Goal: Information Seeking & Learning: Learn about a topic

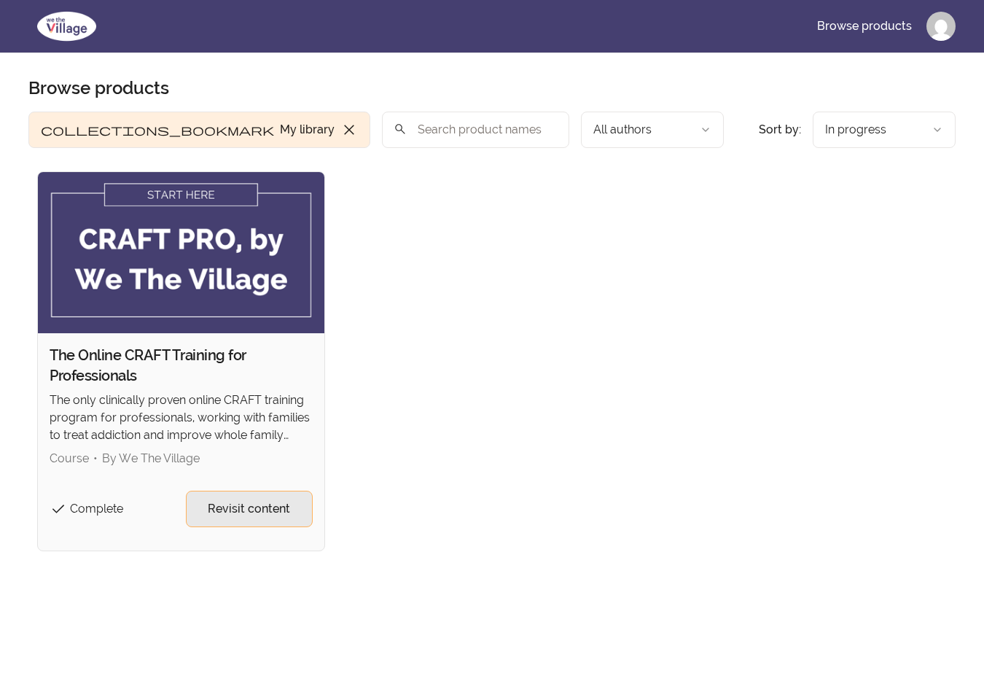
click at [266, 509] on span "Revisit content" at bounding box center [249, 508] width 82 height 17
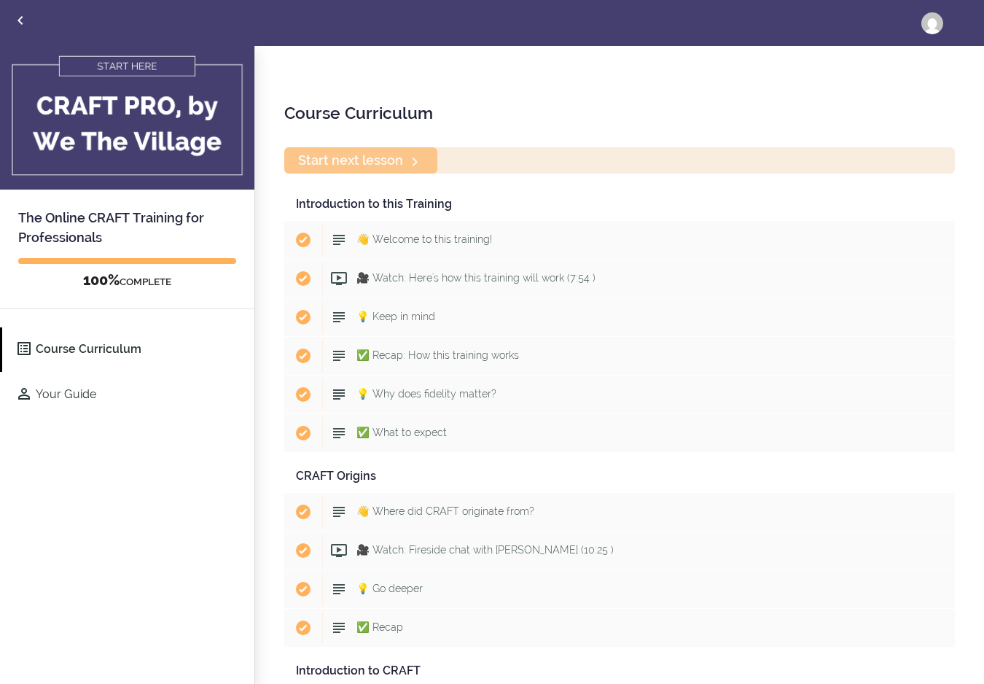
click at [405, 162] on div "Start next lesson" at bounding box center [619, 160] width 671 height 26
click at [372, 163] on div "Start next lesson" at bounding box center [619, 160] width 671 height 26
click at [356, 161] on div "Start next lesson" at bounding box center [619, 160] width 671 height 26
click at [421, 159] on div "Start next lesson" at bounding box center [619, 160] width 671 height 26
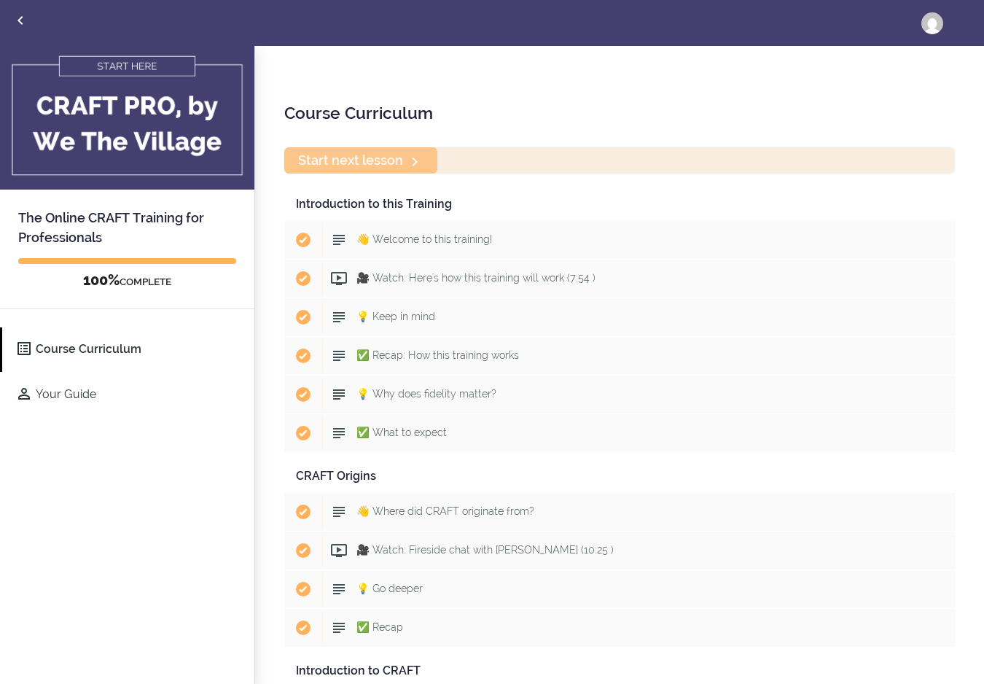
click at [421, 159] on div "Start next lesson" at bounding box center [619, 160] width 671 height 26
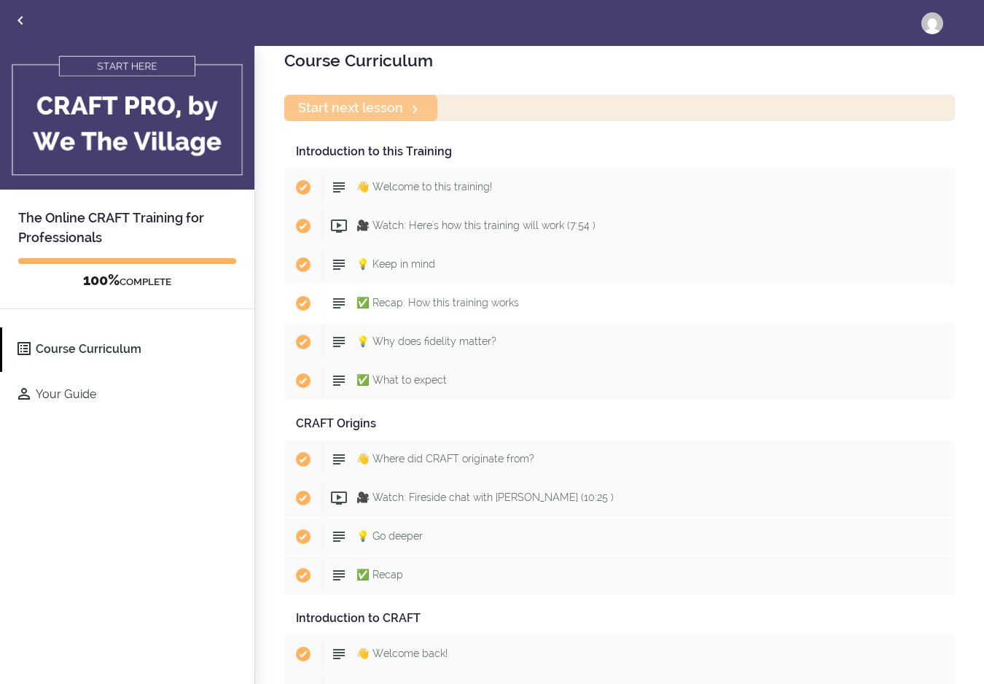
scroll to position [57, 0]
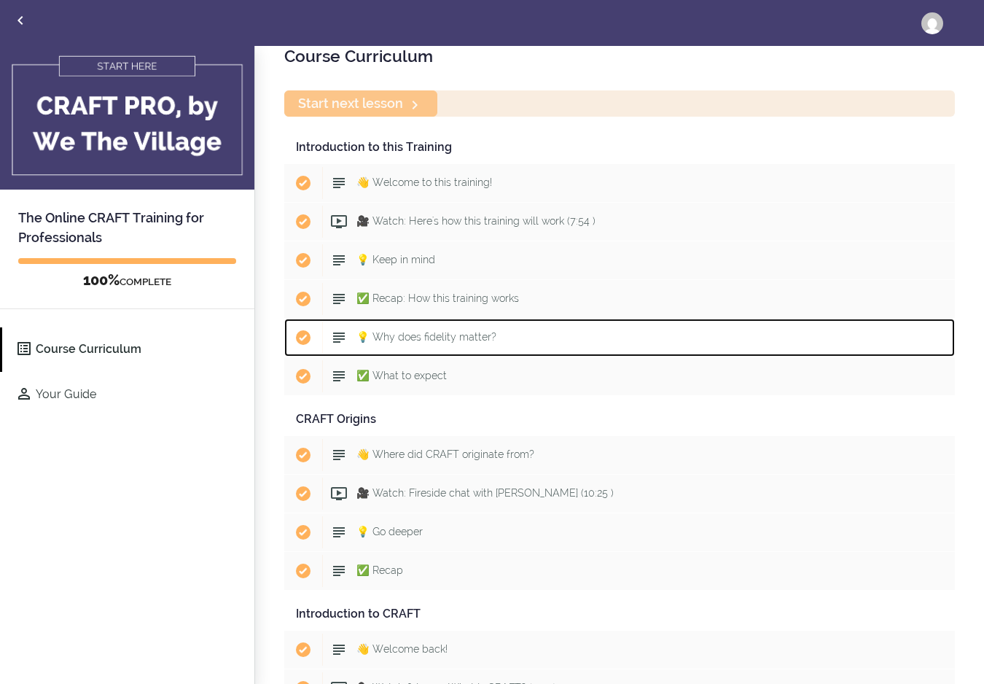
click at [467, 337] on span "💡 Why does fidelity matter?" at bounding box center [426, 337] width 140 height 12
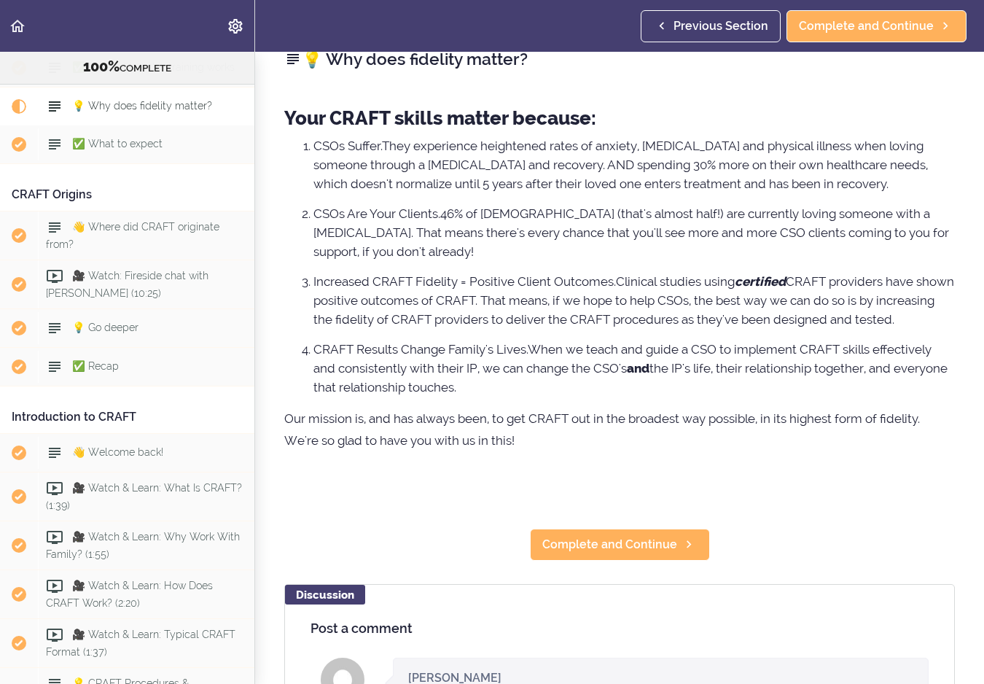
scroll to position [64, 0]
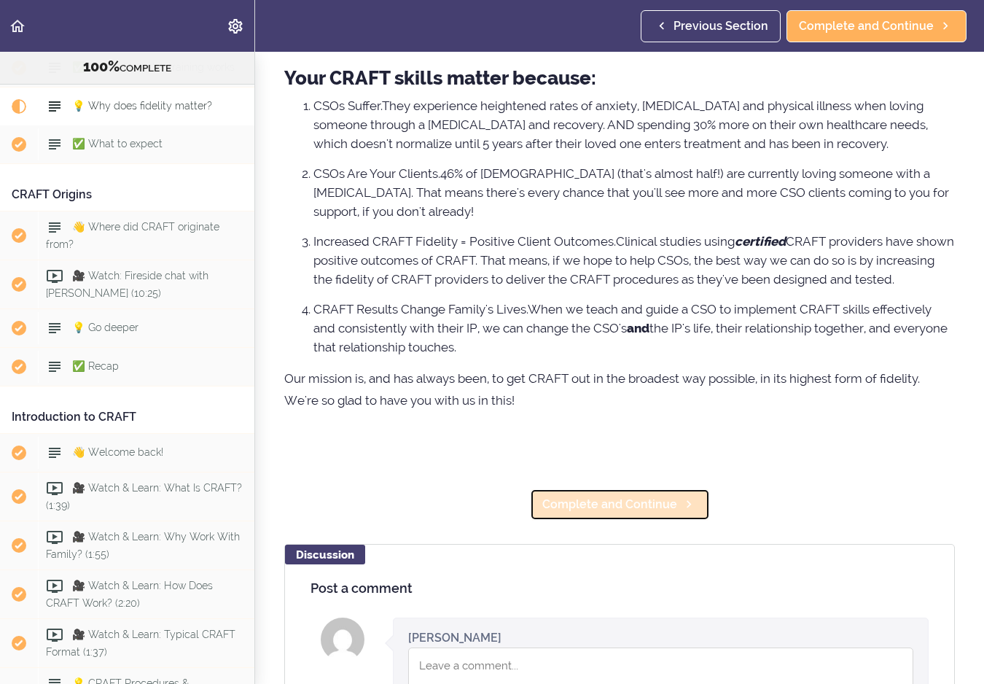
click at [651, 513] on span "Complete and Continue" at bounding box center [609, 504] width 135 height 17
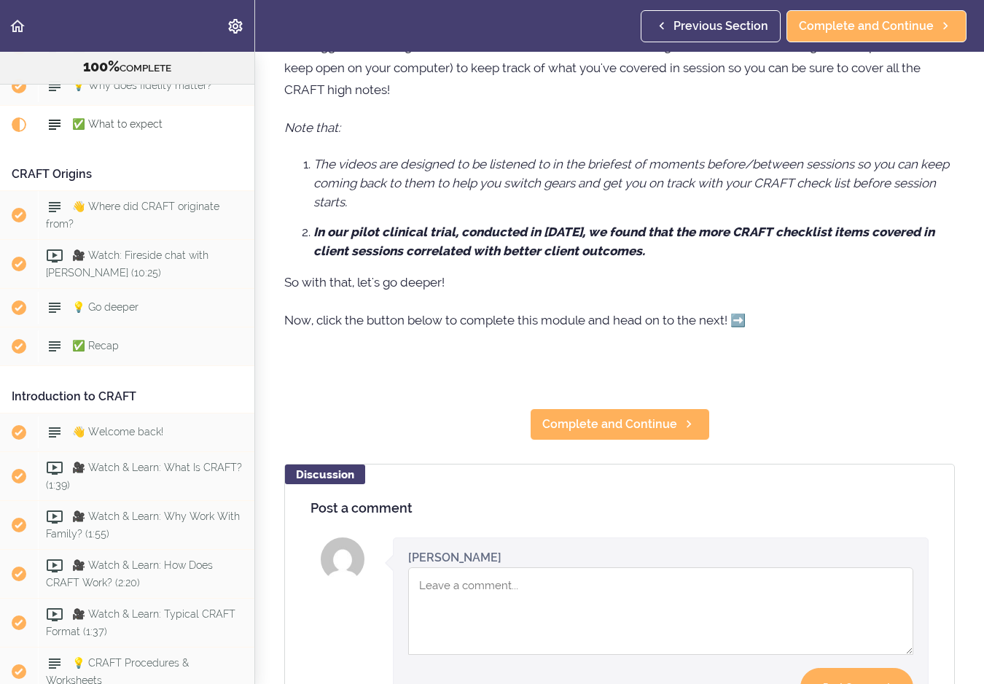
scroll to position [502, 0]
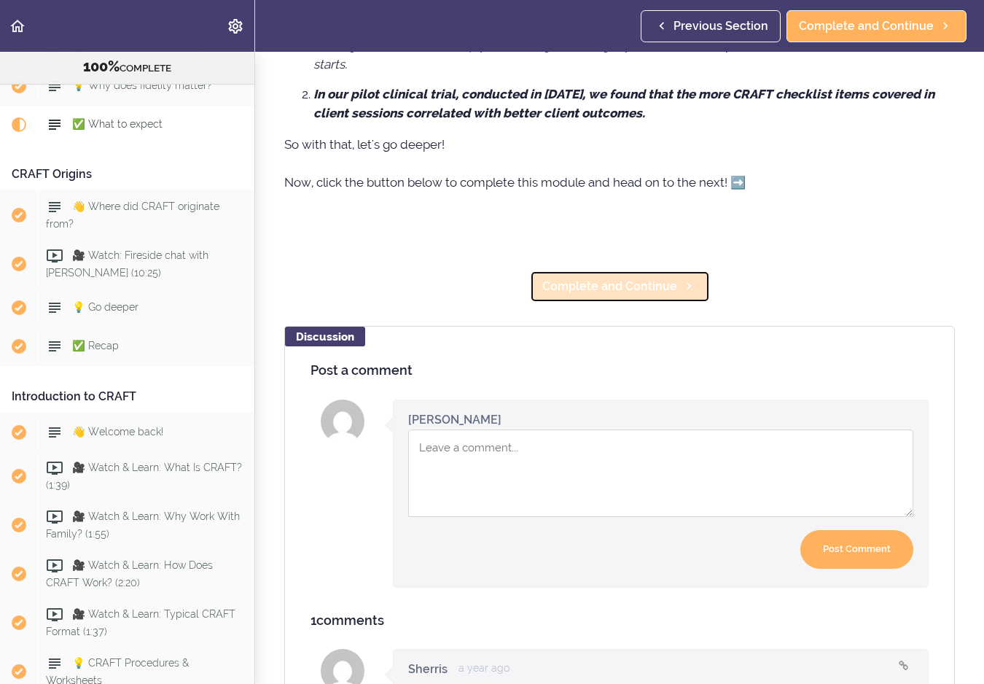
click at [652, 290] on span "Complete and Continue" at bounding box center [609, 286] width 135 height 17
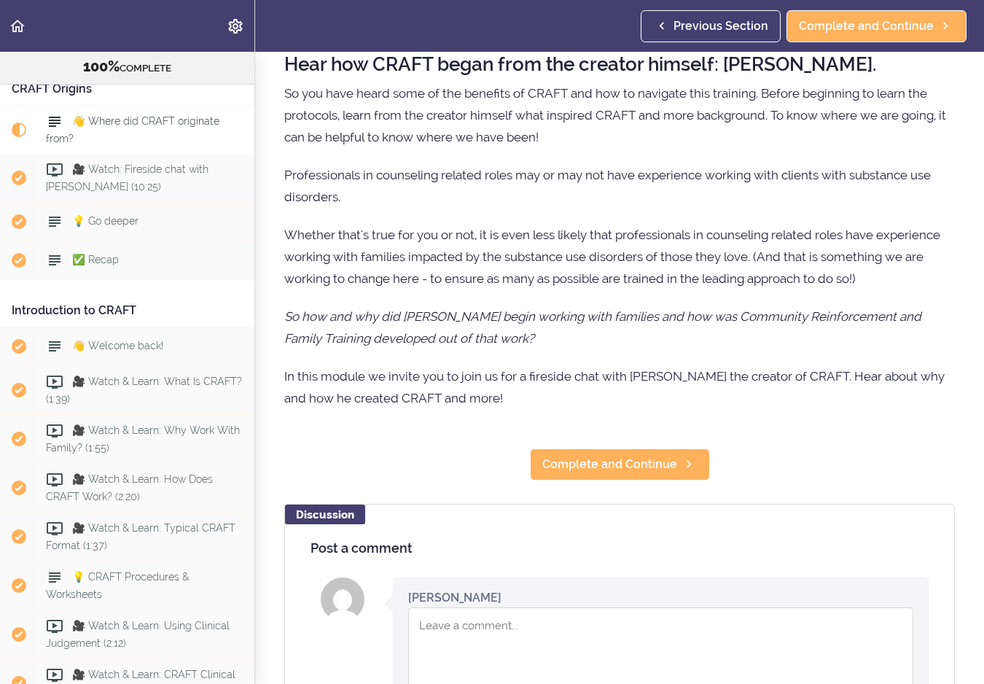
scroll to position [120, 0]
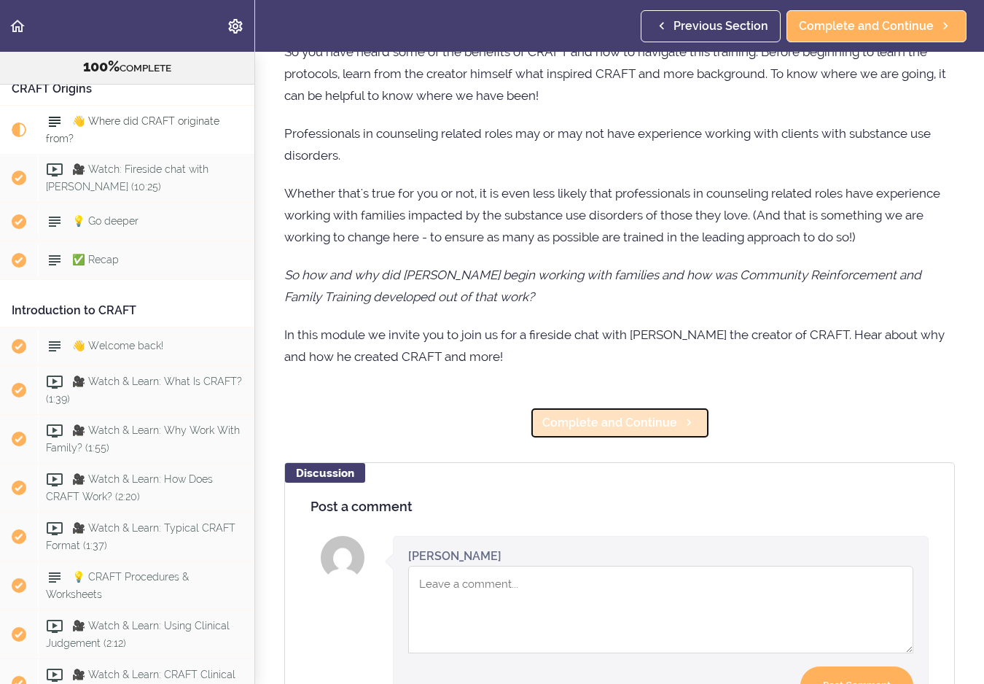
click at [654, 427] on span "Complete and Continue" at bounding box center [609, 422] width 135 height 17
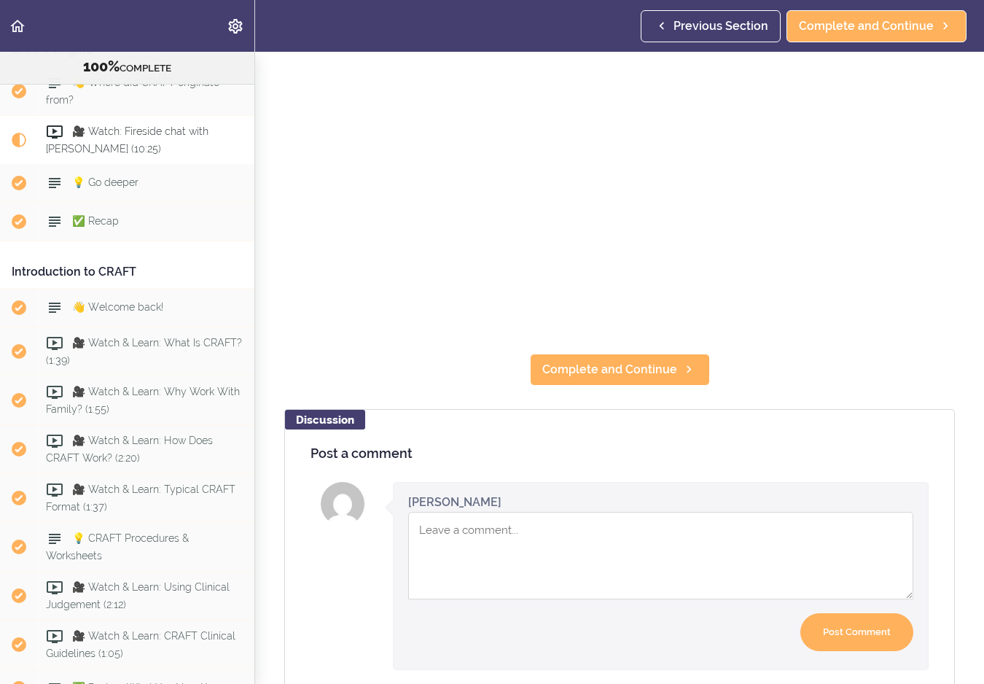
scroll to position [200, 0]
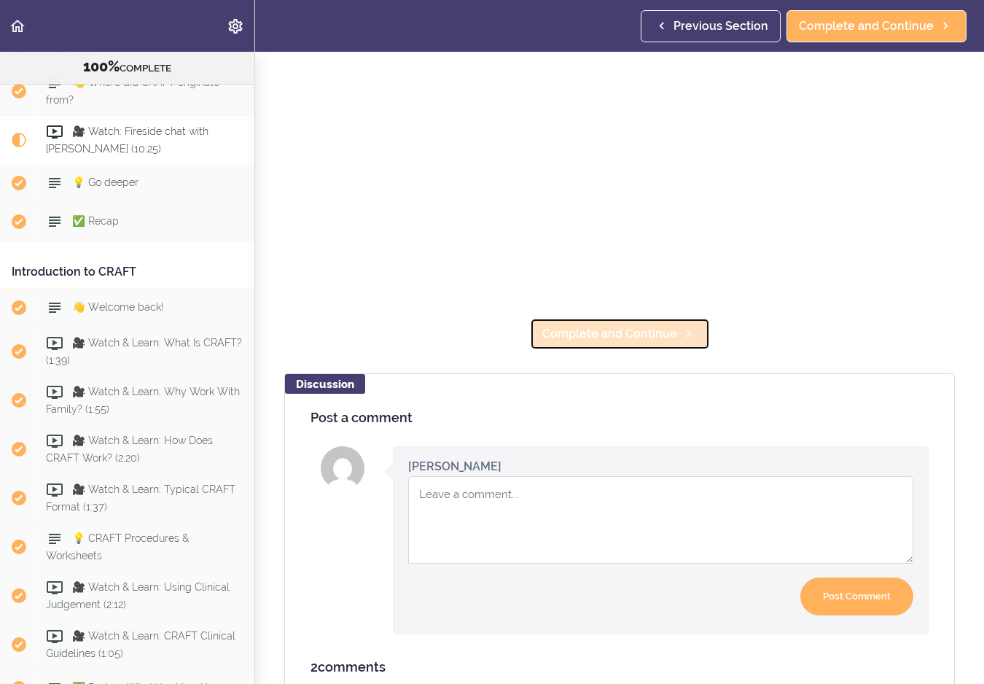
click at [681, 332] on icon at bounding box center [688, 333] width 17 height 15
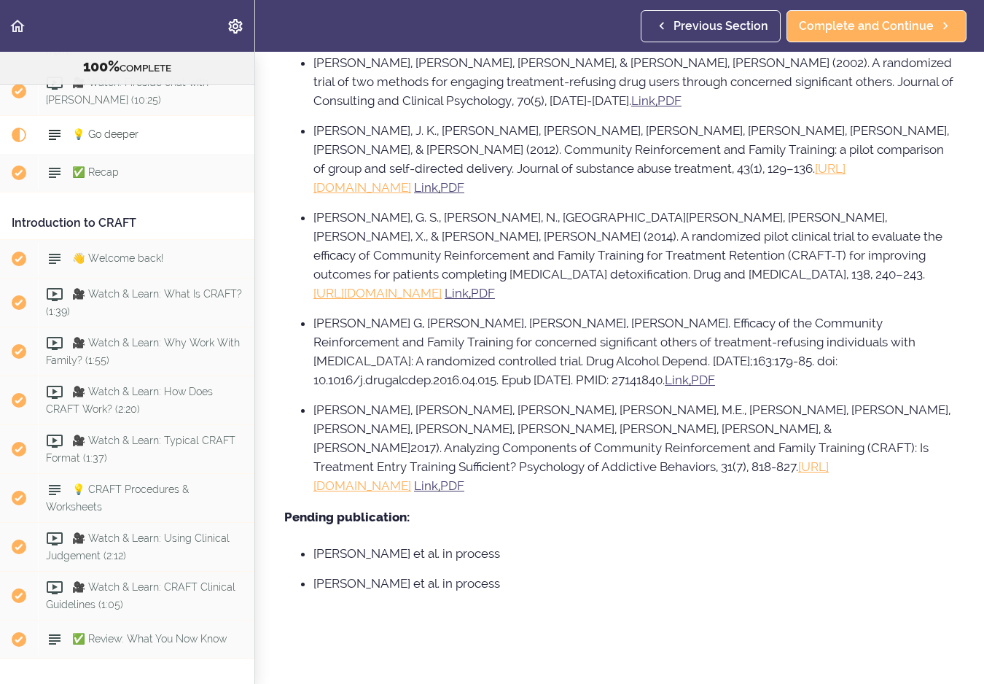
scroll to position [1343, 0]
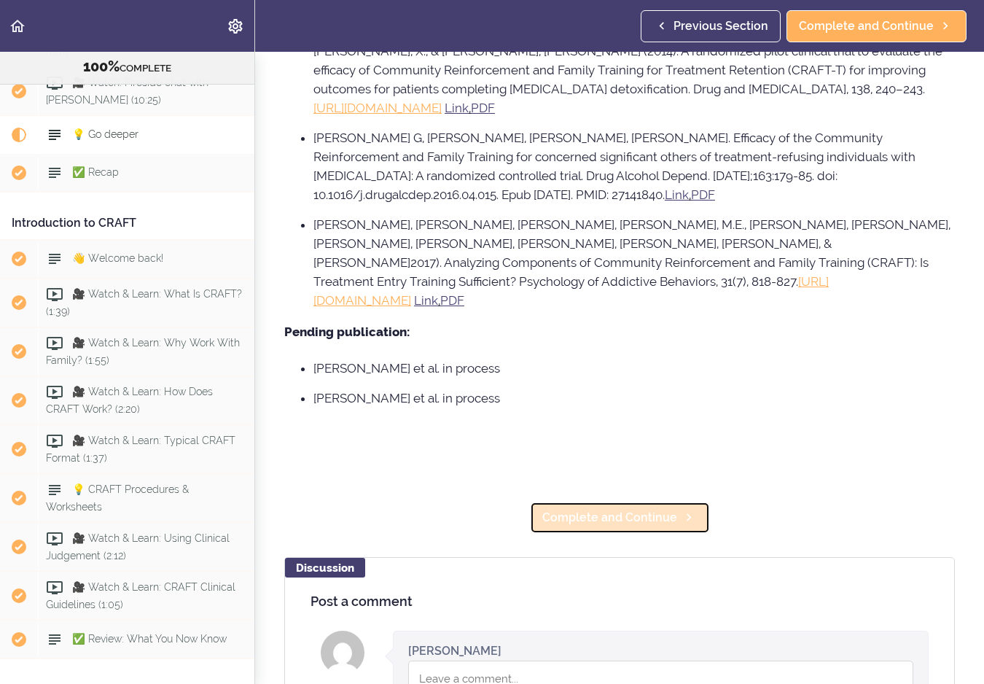
click at [623, 509] on span "Complete and Continue" at bounding box center [609, 517] width 135 height 17
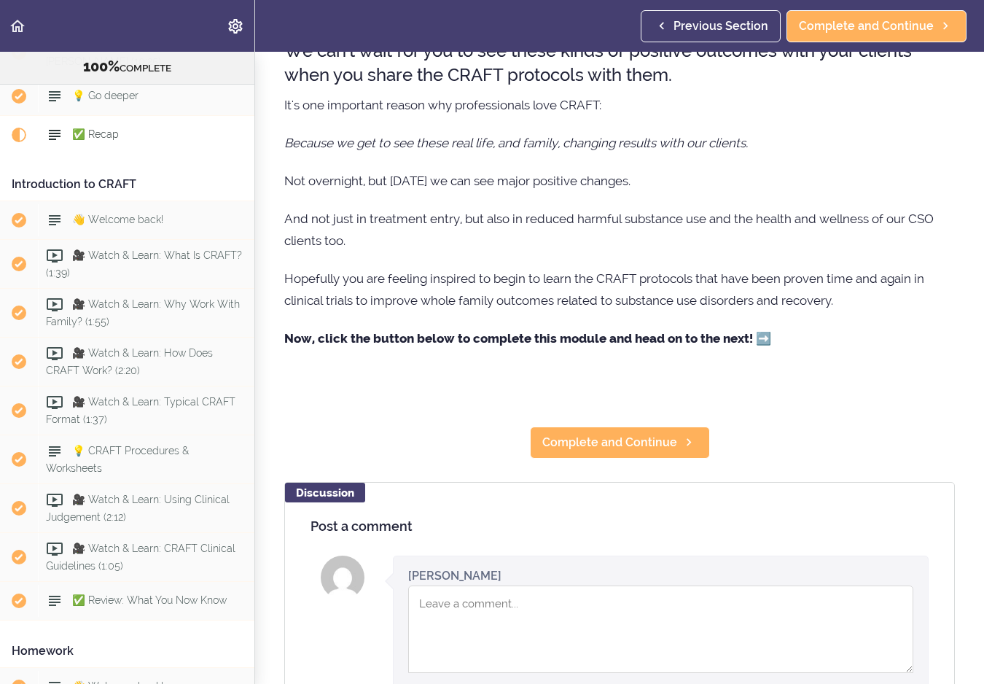
scroll to position [173, 0]
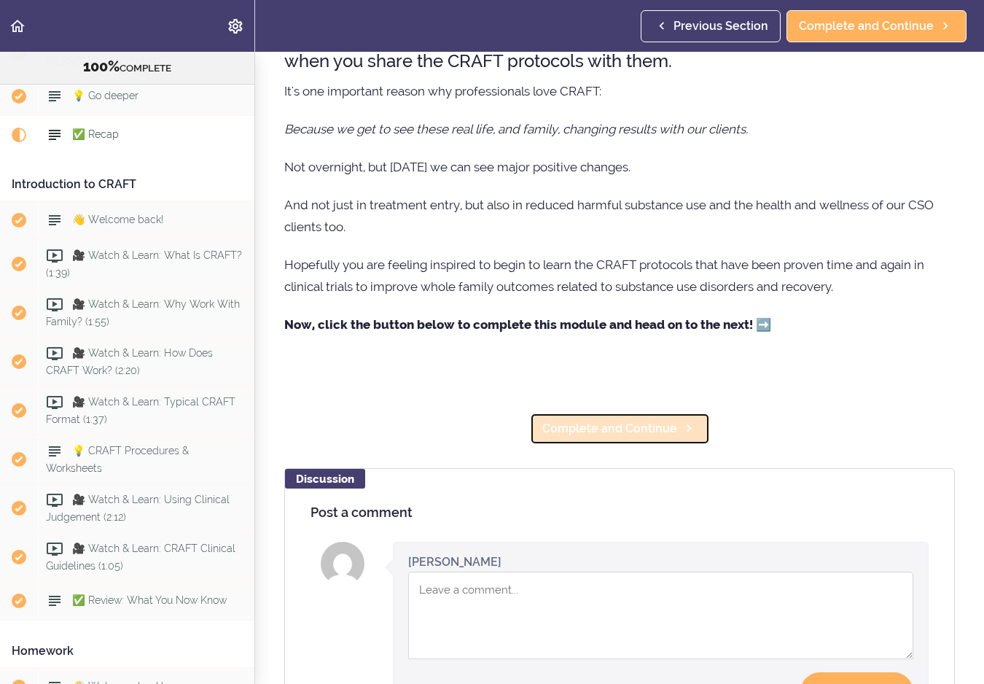
click at [665, 431] on span "Complete and Continue" at bounding box center [609, 428] width 135 height 17
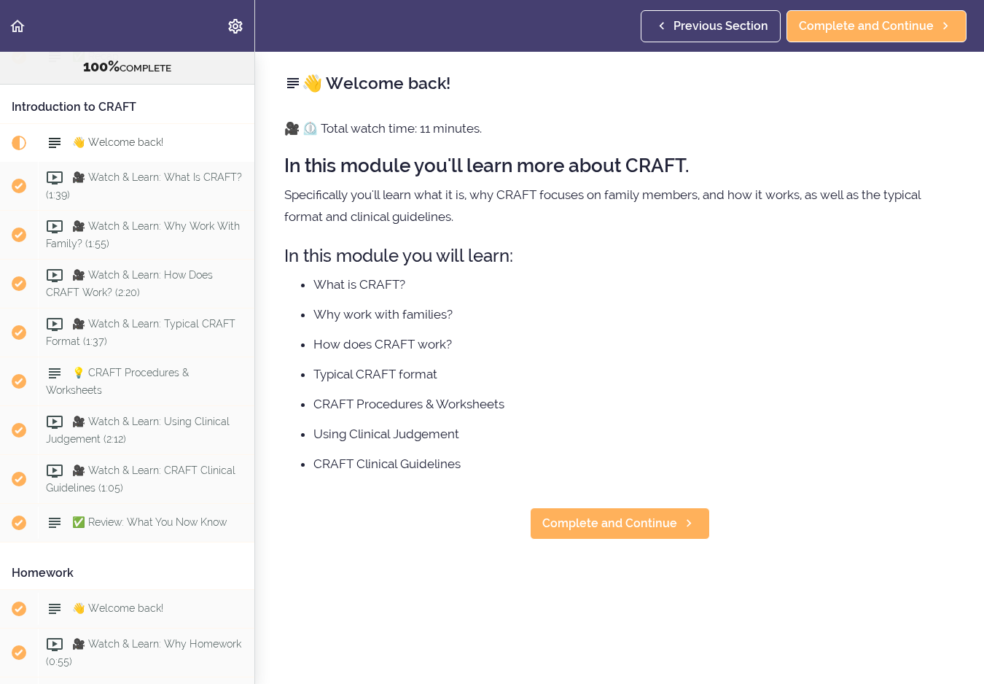
scroll to position [600, 0]
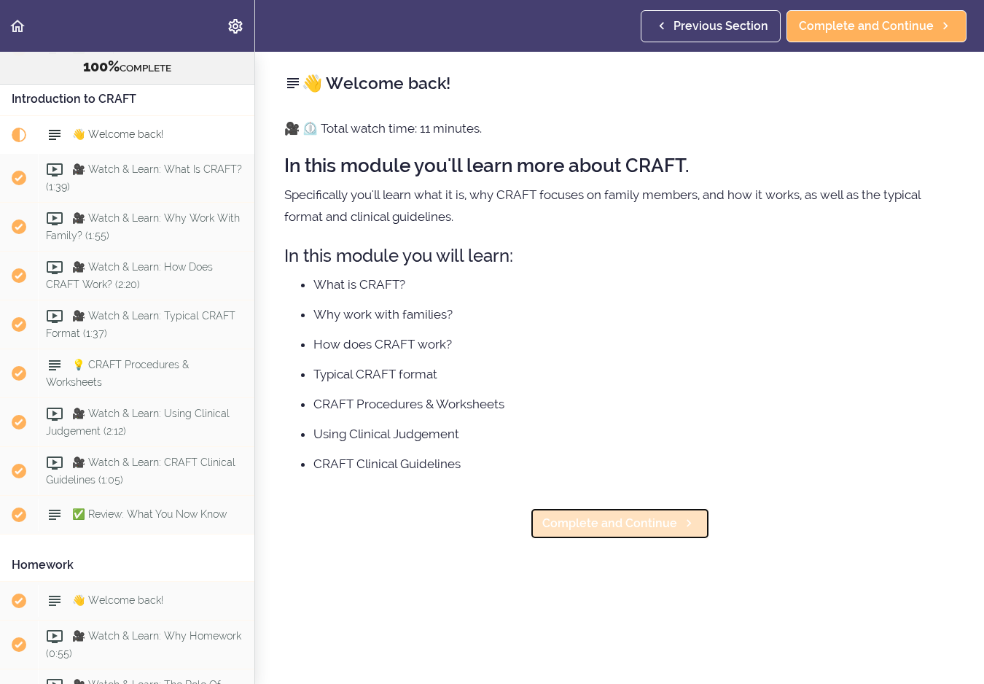
click at [625, 532] on span "Complete and Continue" at bounding box center [609, 523] width 135 height 17
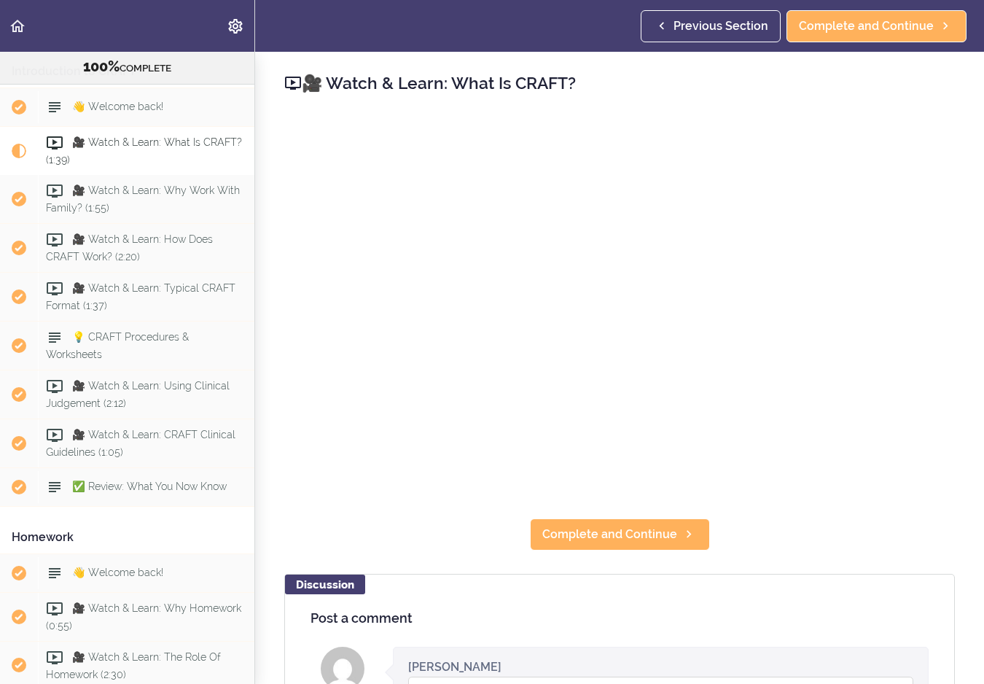
scroll to position [639, 0]
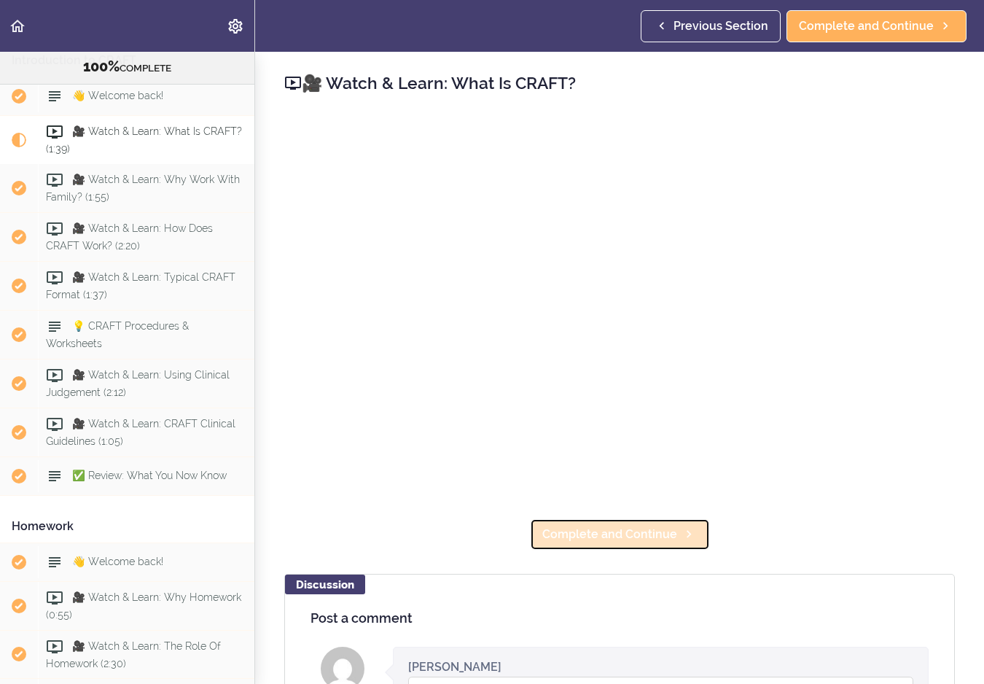
click at [606, 538] on span "Complete and Continue" at bounding box center [609, 534] width 135 height 17
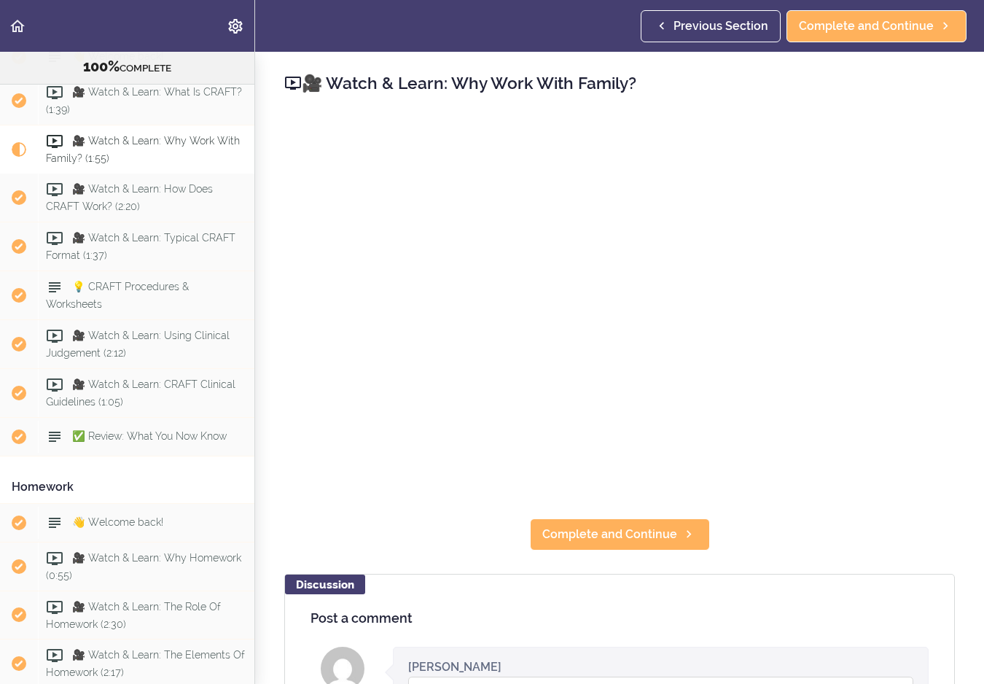
scroll to position [688, 0]
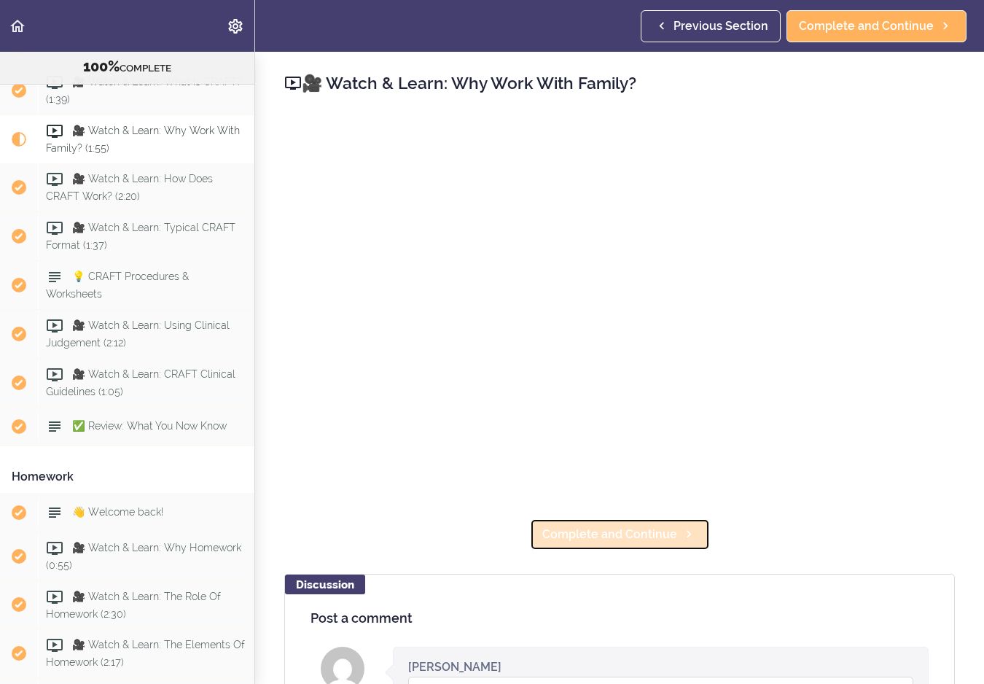
click at [626, 535] on span "Complete and Continue" at bounding box center [609, 534] width 135 height 17
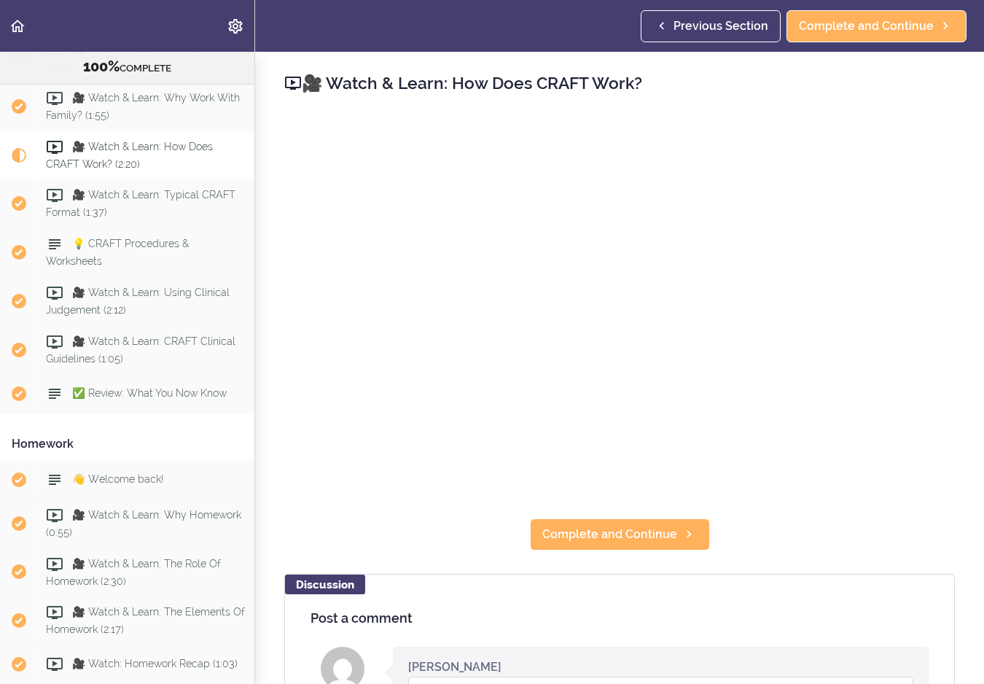
scroll to position [738, 0]
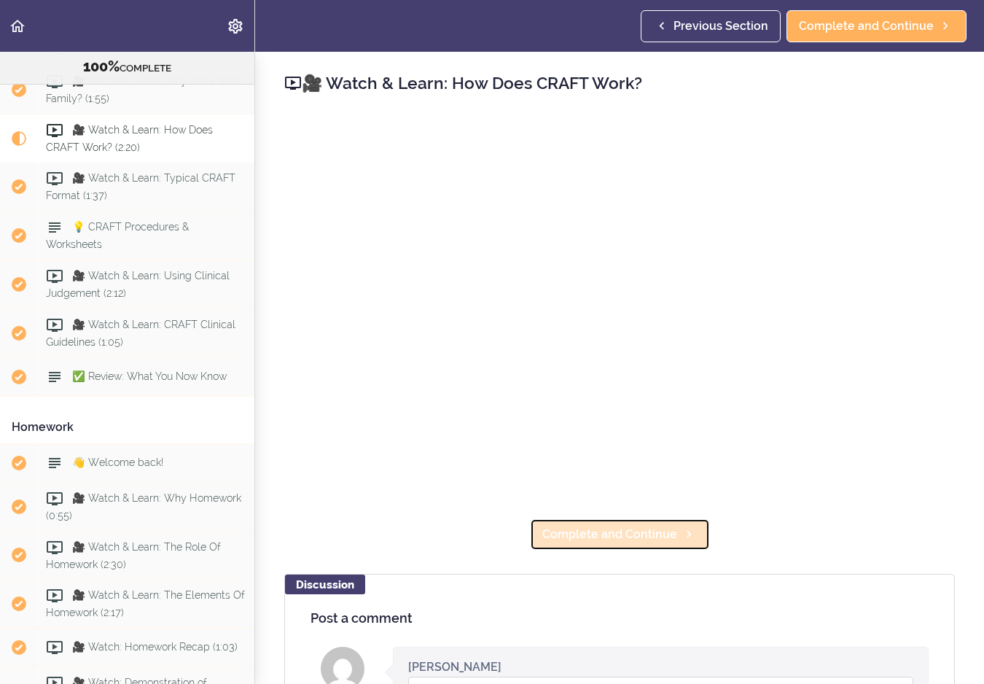
click at [581, 544] on link "Complete and Continue" at bounding box center [620, 534] width 180 height 32
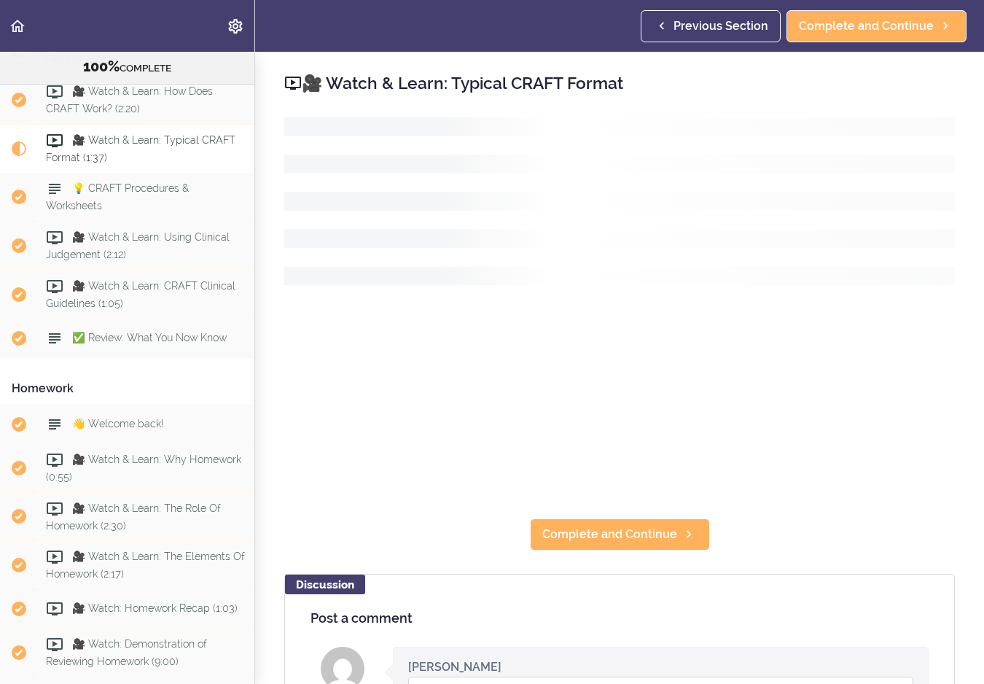
scroll to position [786, 0]
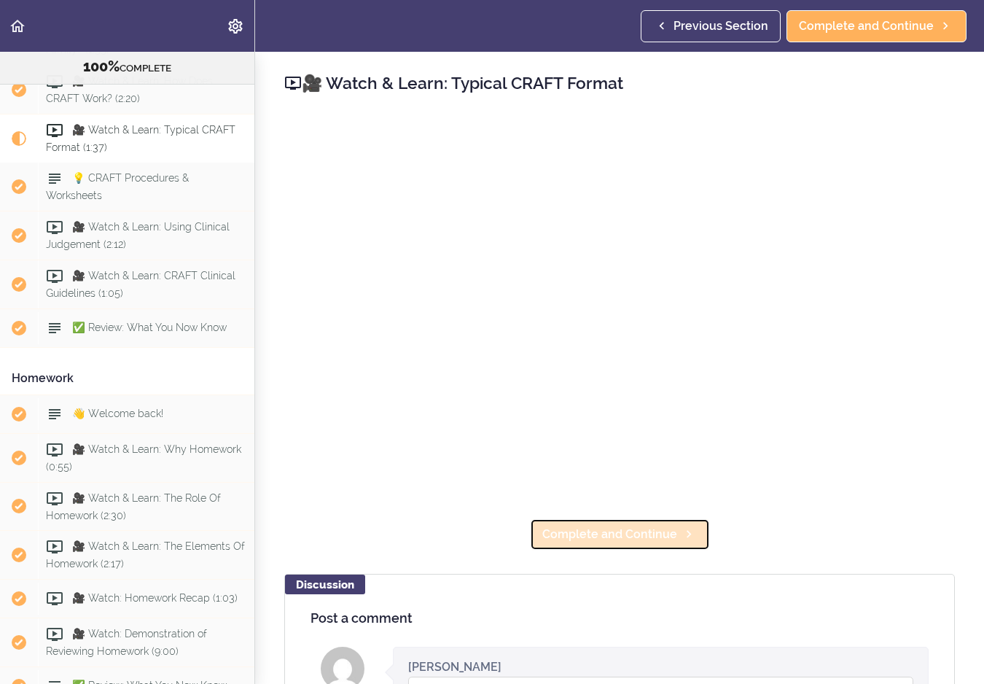
click at [674, 534] on span "Complete and Continue" at bounding box center [609, 534] width 135 height 17
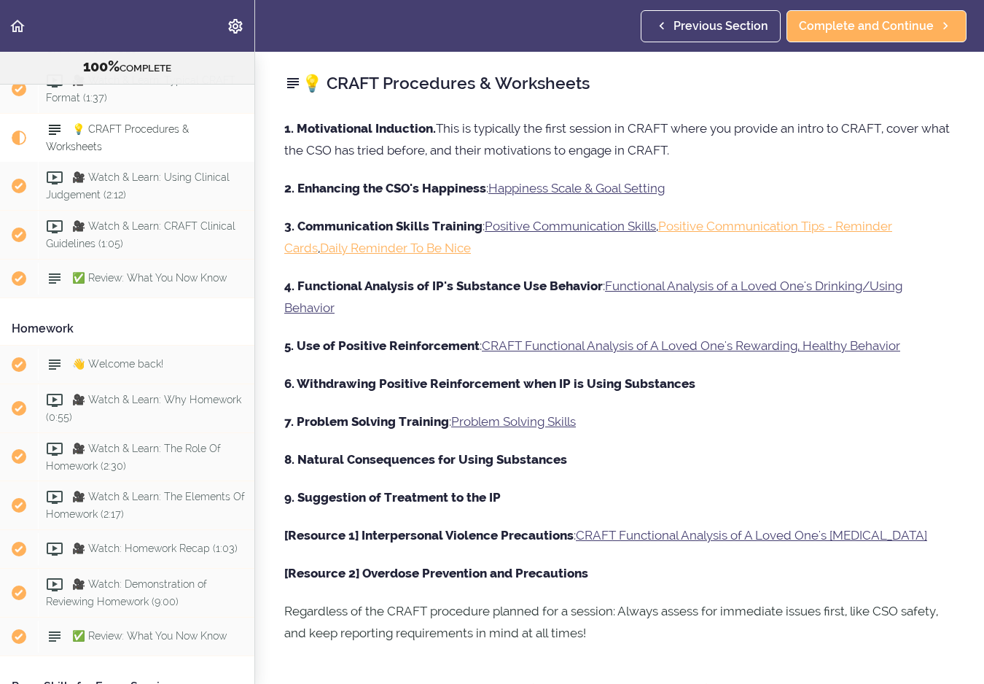
drag, startPoint x: 607, startPoint y: 601, endPoint x: 332, endPoint y: 77, distance: 591.5
click at [332, 77] on div "💡 CRAFT Procedures & Worksheets 1. Motivational Induction. This is typically th…" at bounding box center [619, 368] width 729 height 632
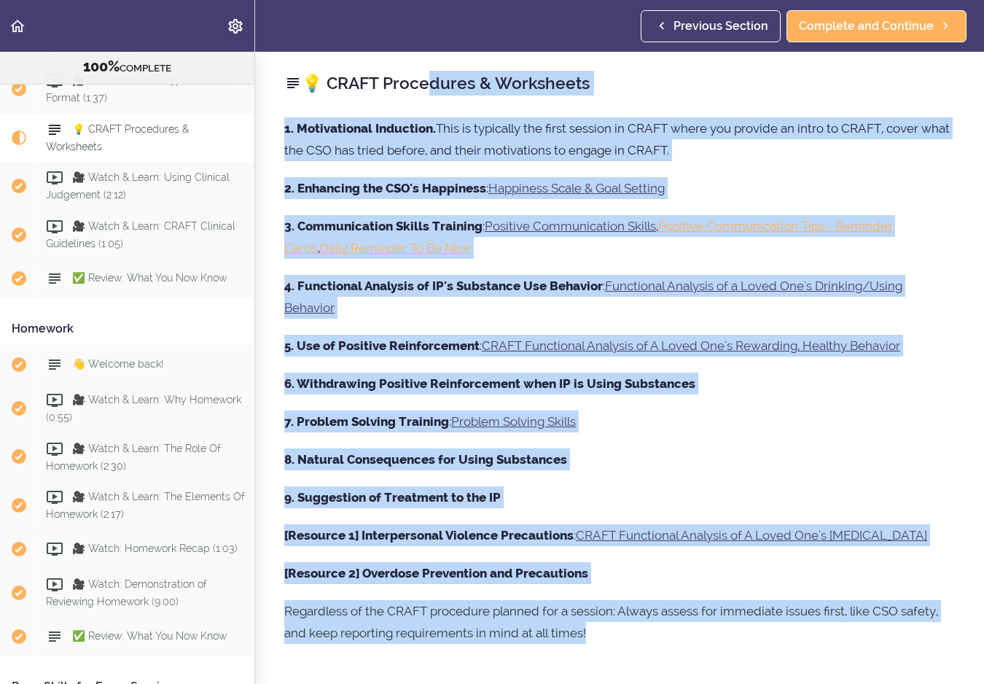
drag, startPoint x: 329, startPoint y: 82, endPoint x: 622, endPoint y: 639, distance: 628.9
click at [622, 639] on div "💡 CRAFT Procedures & Worksheets 1. Motivational Induction. This is typically th…" at bounding box center [619, 368] width 729 height 632
copy div "RAFT Procedures & Worksheets 1. Motivational Induction. This is typically the f…"
